Goal: Task Accomplishment & Management: Manage account settings

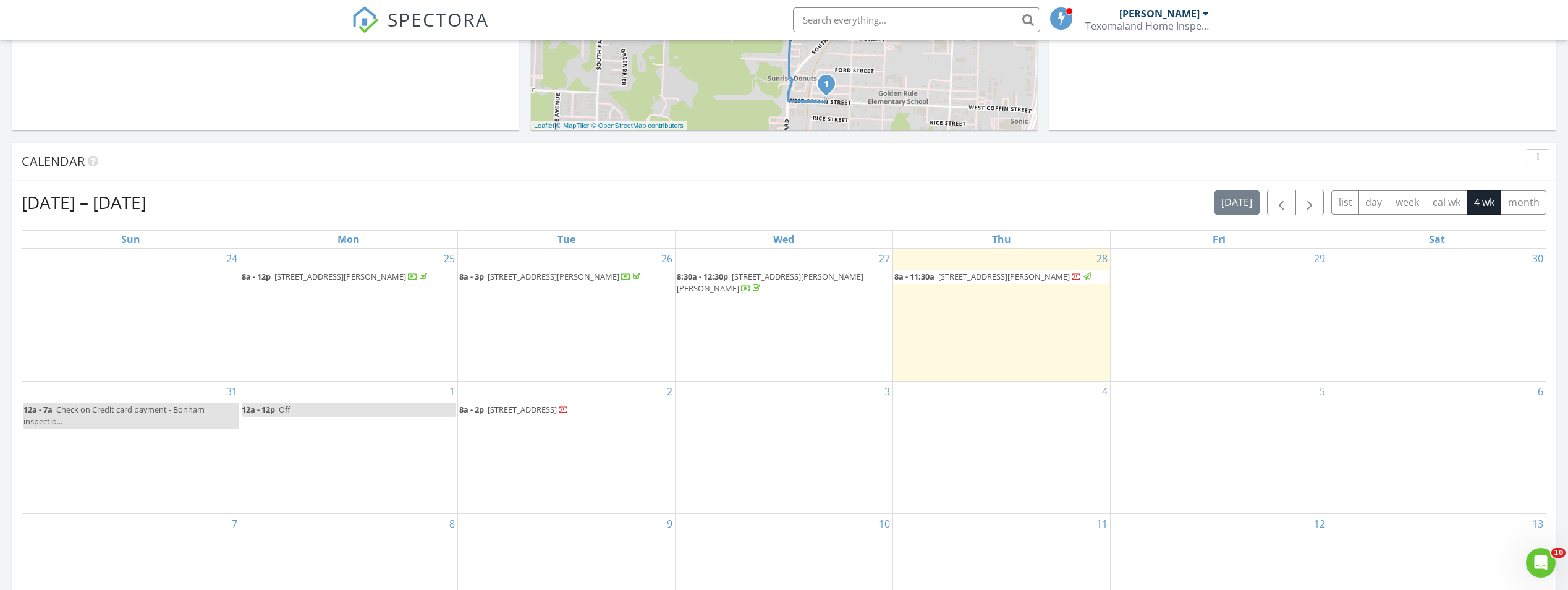
scroll to position [557, 0]
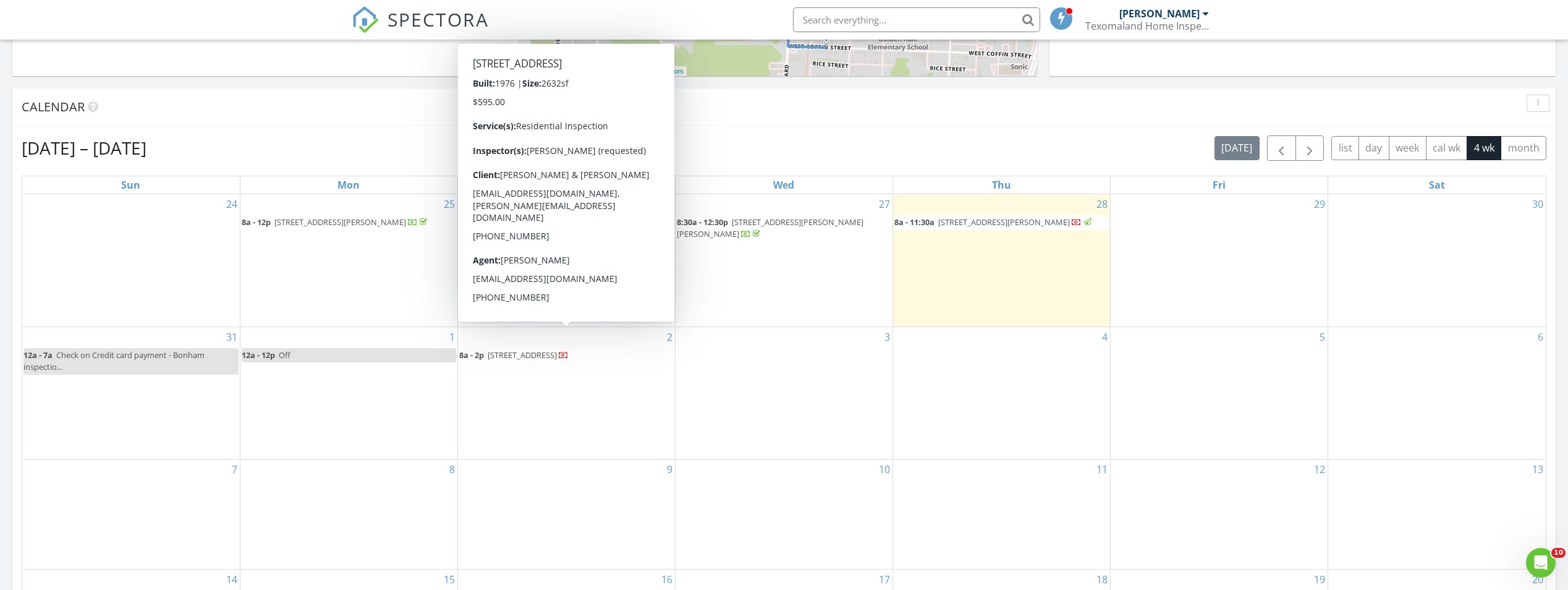
click at [557, 351] on span "[STREET_ADDRESS]" at bounding box center [522, 355] width 70 height 11
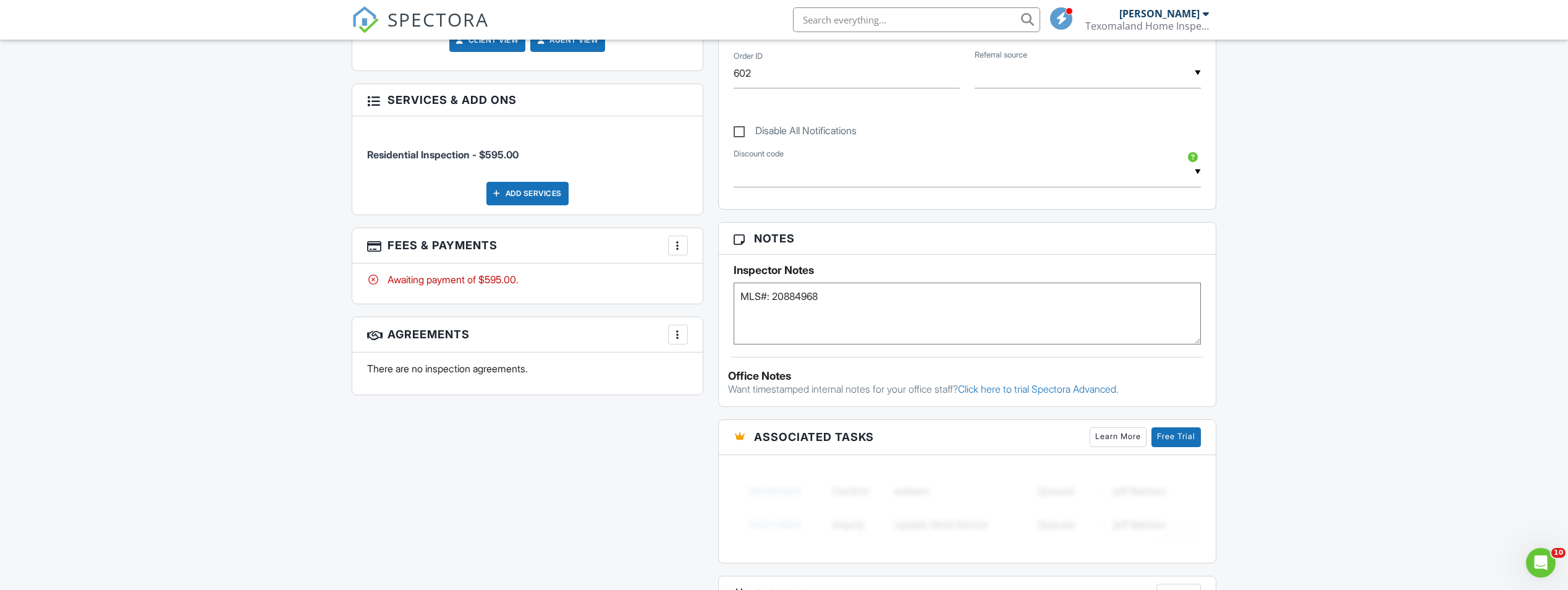
click at [830, 301] on textarea "MLS#: 20884968" at bounding box center [967, 313] width 468 height 62
paste textarea "Canterbury Ln, [GEOGRAPHIC_DATA]"
click at [1012, 312] on textarea "MLS#: 20884968" at bounding box center [967, 313] width 468 height 62
type textarea "MLS#: 20884968 Listed as [STREET_ADDRESS]"
click at [1324, 264] on div "Dashboard Templates Contacts Metrics Automations Advanced Settings Support Cent…" at bounding box center [784, 237] width 1568 height 1632
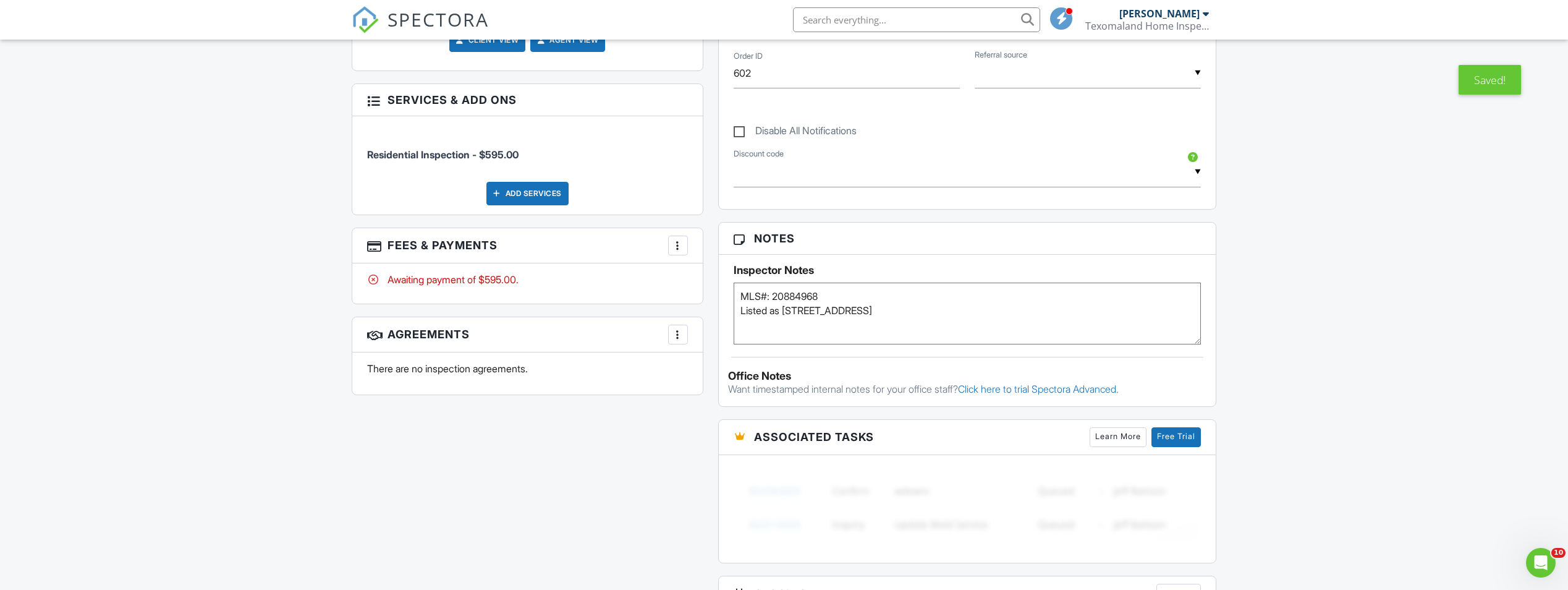
click at [1324, 264] on div "Dashboard Templates Contacts Metrics Automations Advanced Settings Support Cent…" at bounding box center [784, 237] width 1568 height 1632
click at [1398, 277] on div "Dashboard Templates Contacts Metrics Automations Advanced Settings Support Cent…" at bounding box center [784, 237] width 1568 height 1632
click at [1343, 268] on div "Dashboard Templates Contacts Metrics Automations Advanced Settings Support Cent…" at bounding box center [784, 237] width 1568 height 1632
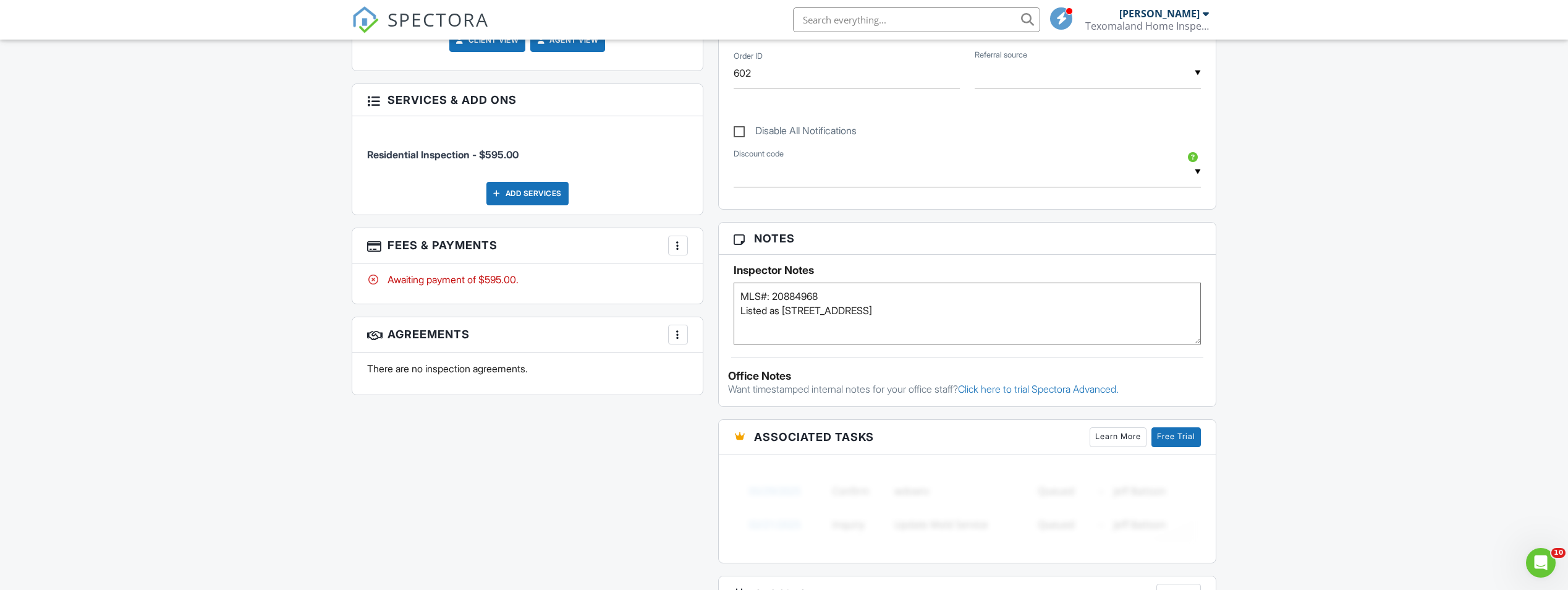
click at [1343, 268] on div "Dashboard Templates Contacts Metrics Automations Advanced Settings Support Cent…" at bounding box center [784, 237] width 1568 height 1632
click at [235, 111] on div "Dashboard Templates Contacts Metrics Automations Advanced Settings Support Cent…" at bounding box center [784, 237] width 1568 height 1632
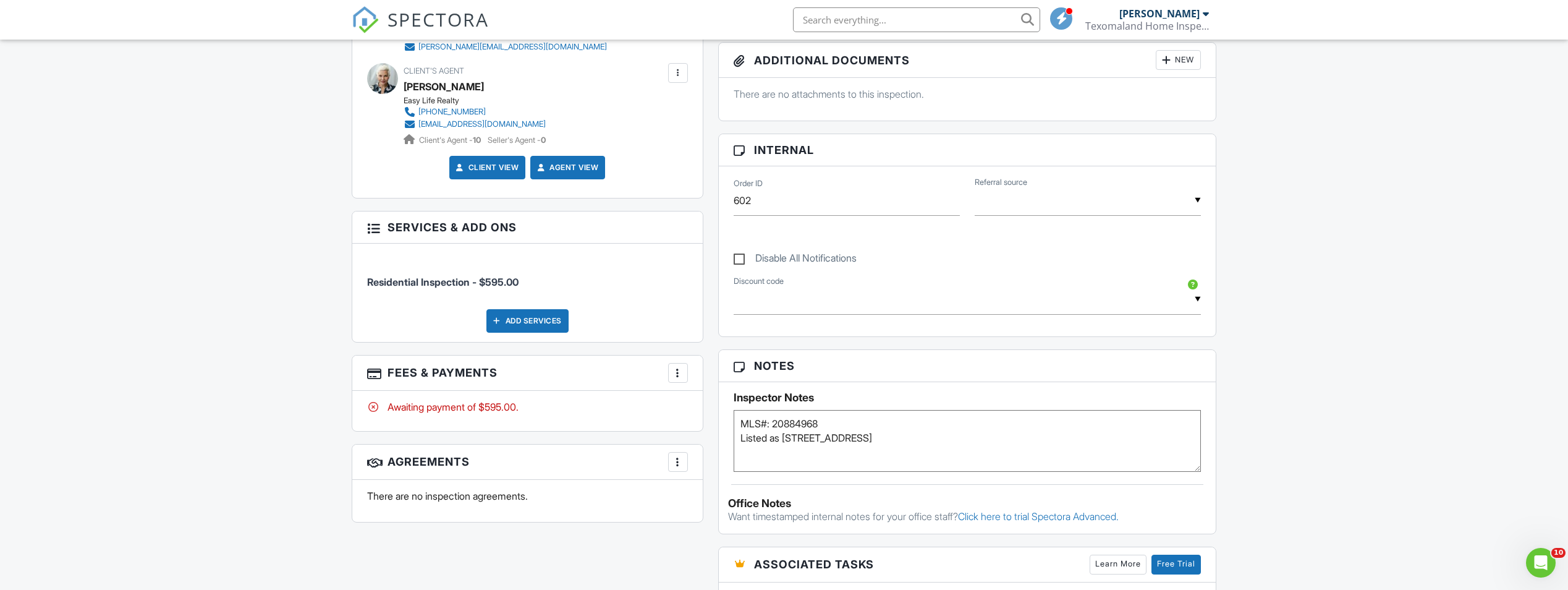
scroll to position [309, 0]
